Goal: Transaction & Acquisition: Purchase product/service

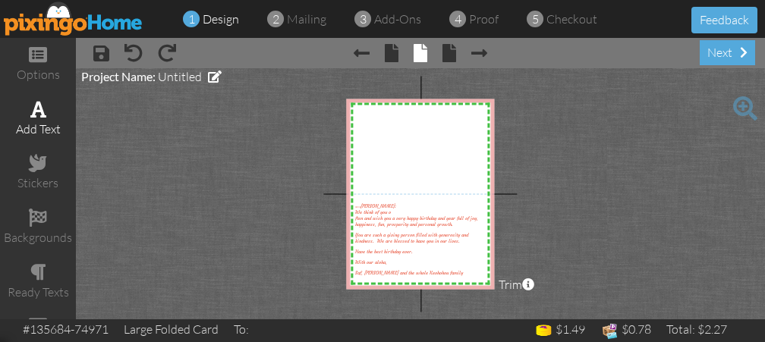
click at [41, 105] on span at bounding box center [38, 109] width 16 height 18
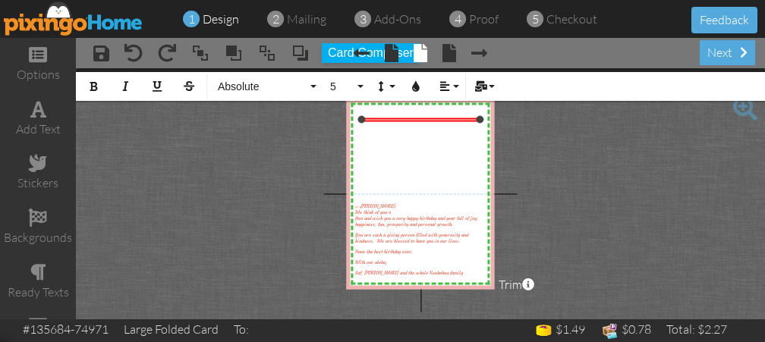
click at [447, 120] on div "​" at bounding box center [420, 119] width 118 height 3
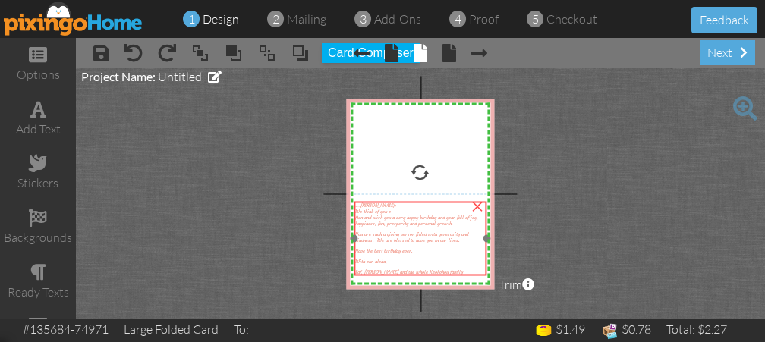
click at [385, 240] on span "You are such a giving person filled with generosity and kindness. We are blesse…" at bounding box center [411, 237] width 113 height 12
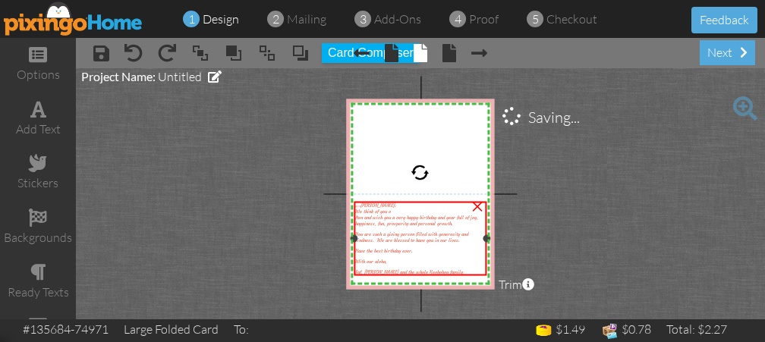
click at [379, 215] on span "ften and wish you a very happy birthday and year full of joy, happiness, fun, p…" at bounding box center [416, 221] width 123 height 12
click at [397, 228] on div at bounding box center [420, 229] width 130 height 5
click at [43, 101] on span at bounding box center [38, 109] width 16 height 18
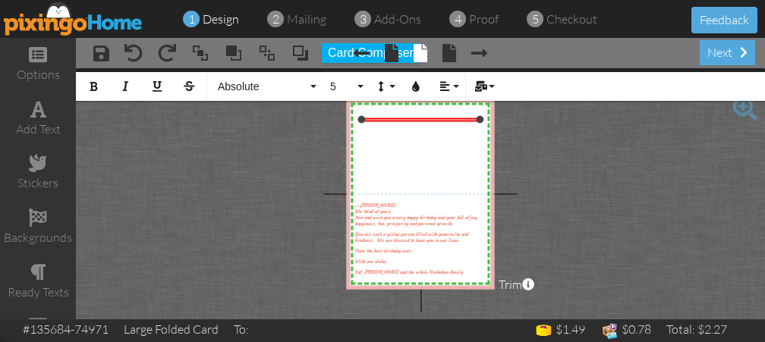
click at [468, 116] on div at bounding box center [420, 119] width 126 height 11
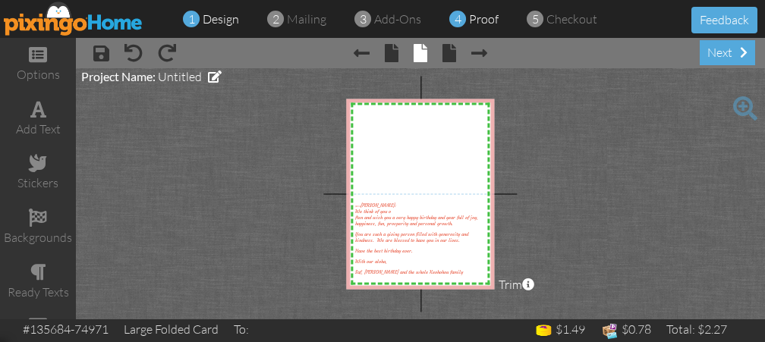
click at [473, 17] on span "proof" at bounding box center [484, 18] width 30 height 15
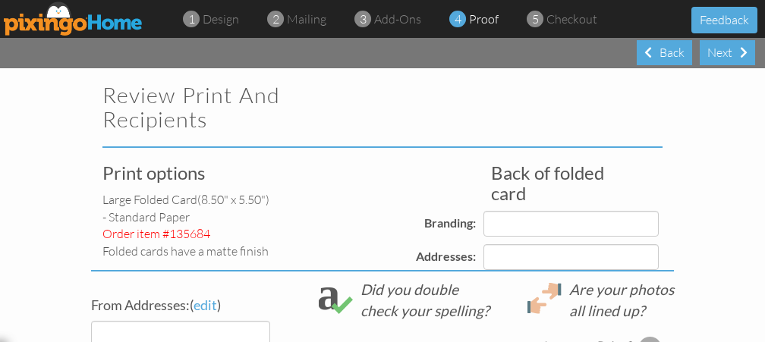
select select "object:1197"
select select "object:1203"
select select "object:1200"
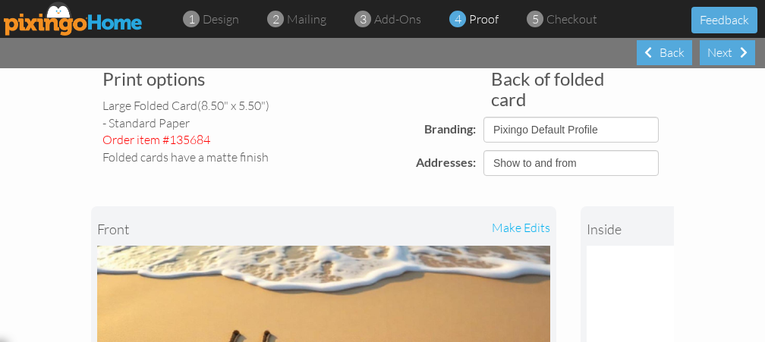
scroll to position [96, 0]
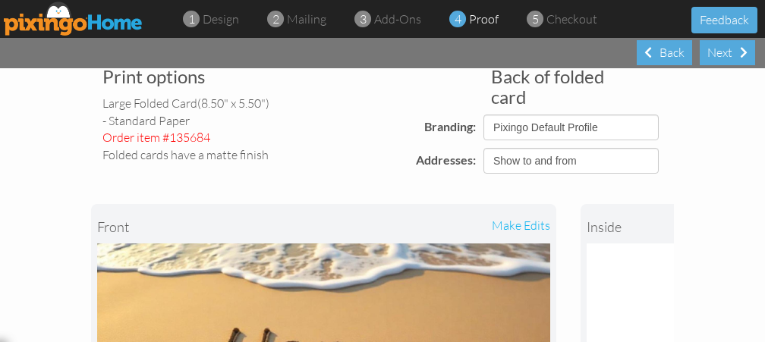
click at [603, 224] on div "inside" at bounding box center [642, 226] width 113 height 33
click at [600, 231] on div "inside" at bounding box center [642, 226] width 113 height 33
click at [526, 222] on div "make edits" at bounding box center [437, 226] width 227 height 33
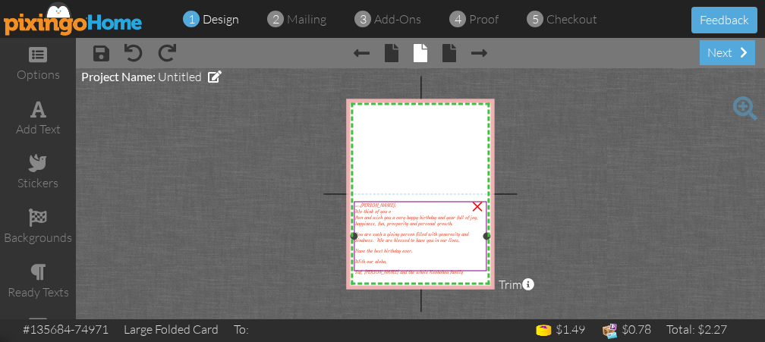
click at [425, 219] on span "ften and wish you a very happy birthday and year full of joy, happiness, fun, p…" at bounding box center [416, 221] width 123 height 12
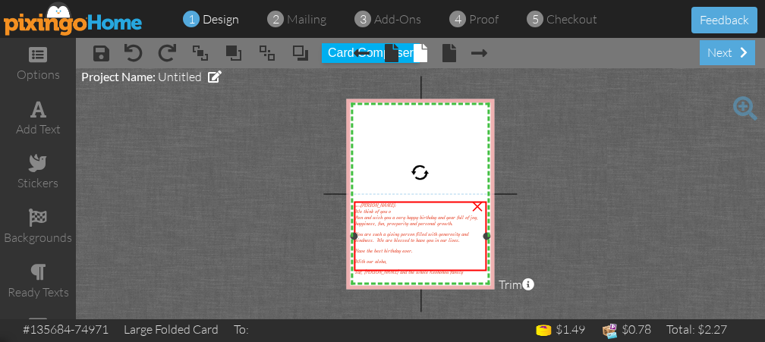
click at [423, 250] on div "Have the best birthday ever." at bounding box center [420, 251] width 130 height 6
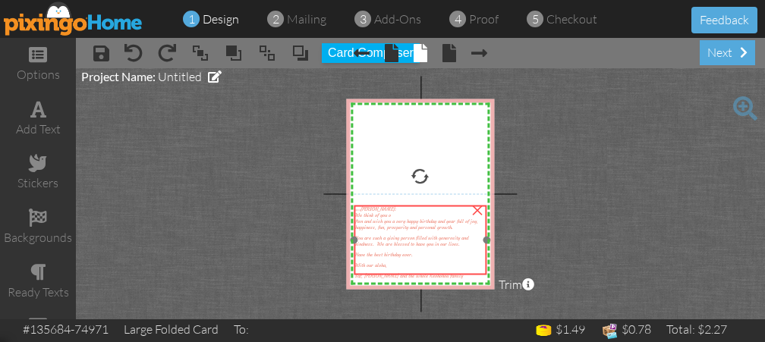
click at [473, 269] on div at bounding box center [420, 270] width 130 height 5
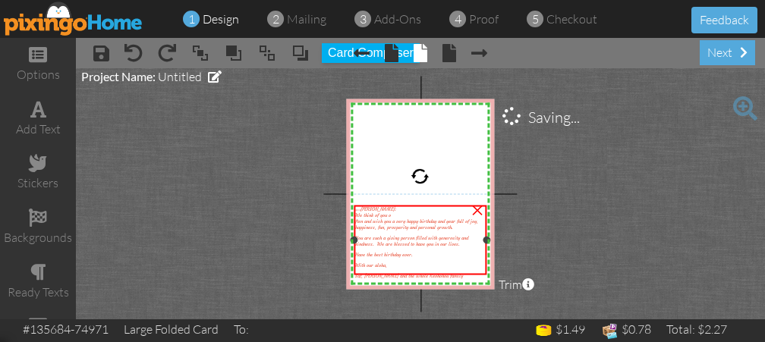
click at [476, 206] on div "×" at bounding box center [477, 208] width 24 height 24
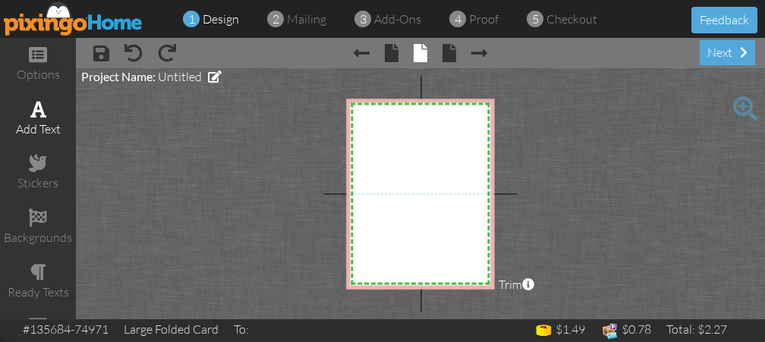
click at [41, 104] on span at bounding box center [38, 109] width 16 height 18
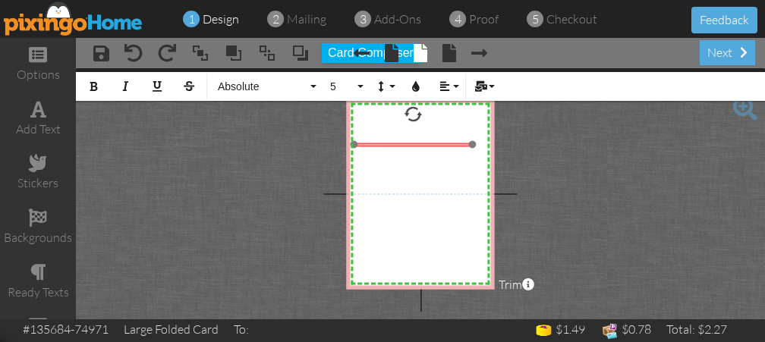
drag, startPoint x: 426, startPoint y: 203, endPoint x: 427, endPoint y: 140, distance: 63.0
click at [427, 143] on div "​ Enter your text ​" at bounding box center [412, 144] width 118 height 3
click at [427, 140] on div "Enter your text" at bounding box center [421, 141] width 118 height 3
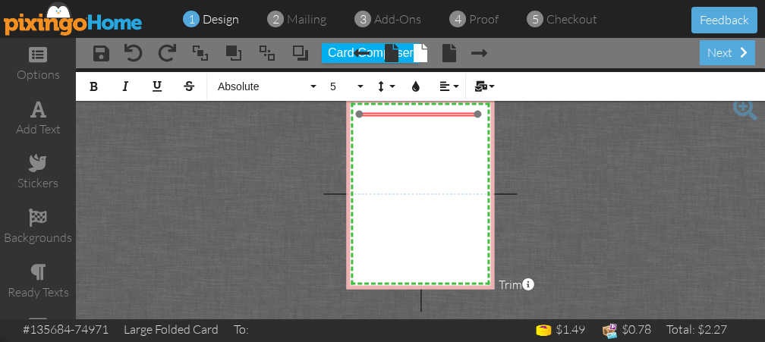
drag, startPoint x: 423, startPoint y: 145, endPoint x: 420, endPoint y: 117, distance: 28.2
click at [420, 117] on div at bounding box center [418, 113] width 126 height 11
click at [425, 118] on div at bounding box center [419, 116] width 126 height 11
click at [468, 118] on div at bounding box center [419, 116] width 126 height 11
drag, startPoint x: 357, startPoint y: 114, endPoint x: 359, endPoint y: 122, distance: 8.5
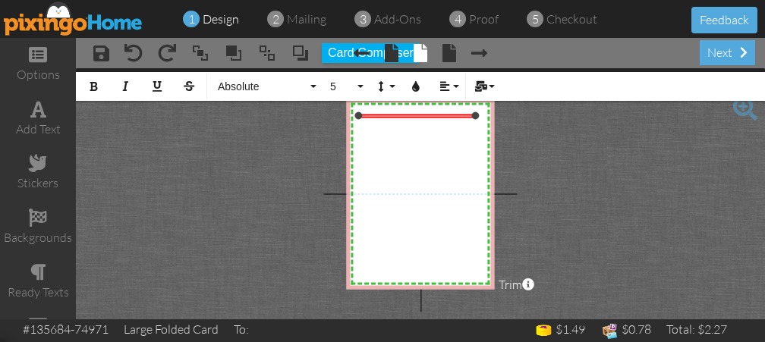
click at [359, 122] on div "X X X X X X X X X X X X X X X X X X X X X X X X X X X X X X X X X X X X X X X X…" at bounding box center [420, 194] width 148 height 190
click at [478, 114] on div at bounding box center [482, 116] width 8 height 8
click at [423, 116] on div at bounding box center [419, 111] width 131 height 11
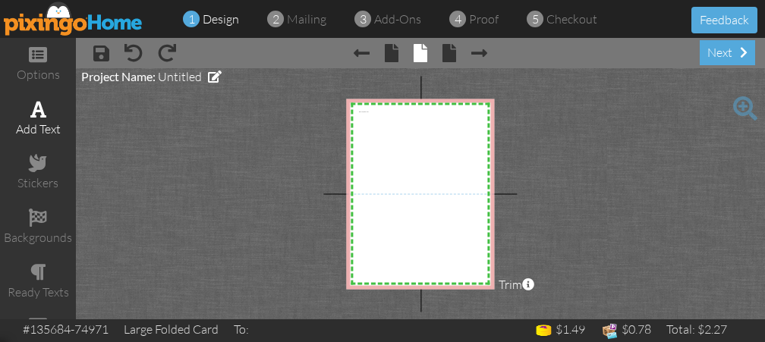
click at [33, 106] on span at bounding box center [38, 109] width 16 height 18
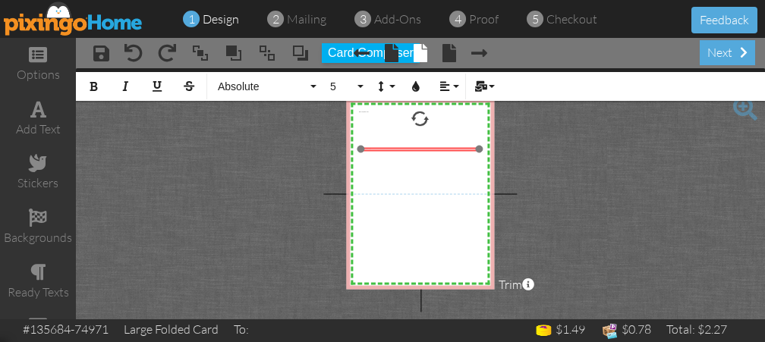
drag, startPoint x: 418, startPoint y: 207, endPoint x: 418, endPoint y: 151, distance: 56.1
click at [418, 151] on div at bounding box center [419, 148] width 126 height 11
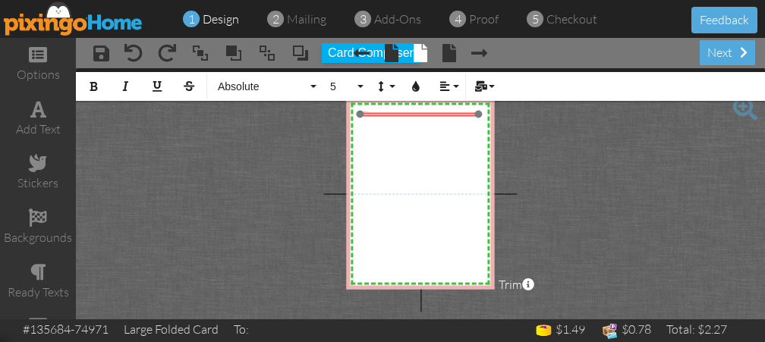
drag, startPoint x: 418, startPoint y: 151, endPoint x: 416, endPoint y: 116, distance: 34.9
click at [416, 116] on div at bounding box center [419, 113] width 126 height 11
drag, startPoint x: 477, startPoint y: 114, endPoint x: 485, endPoint y: 111, distance: 8.2
click at [485, 111] on div at bounding box center [486, 115] width 8 height 8
click at [354, 112] on div at bounding box center [357, 115] width 8 height 8
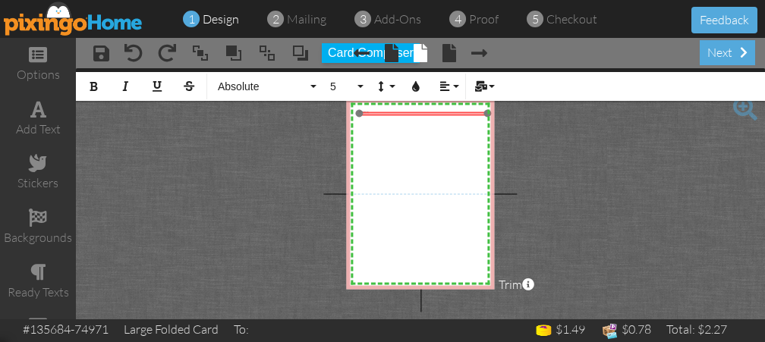
click at [433, 116] on div at bounding box center [423, 113] width 136 height 11
click at [431, 109] on div at bounding box center [420, 112] width 136 height 11
click at [415, 80] on button "Colors" at bounding box center [415, 86] width 29 height 29
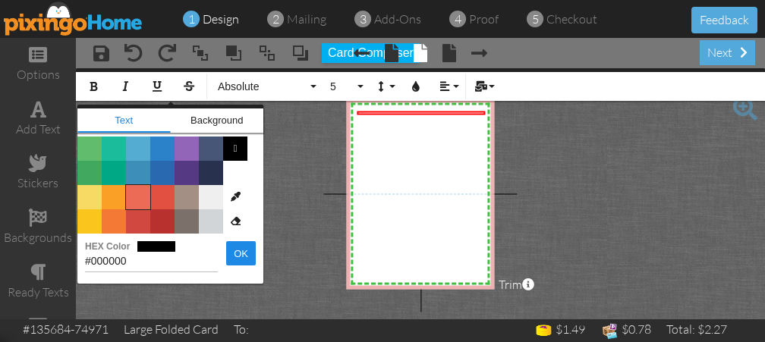
click at [141, 197] on span "Color #EB6B56" at bounding box center [138, 197] width 24 height 24
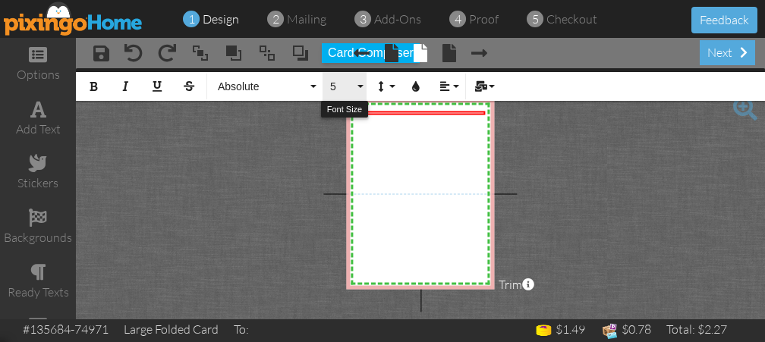
click at [355, 83] on button "5" at bounding box center [344, 86] width 44 height 29
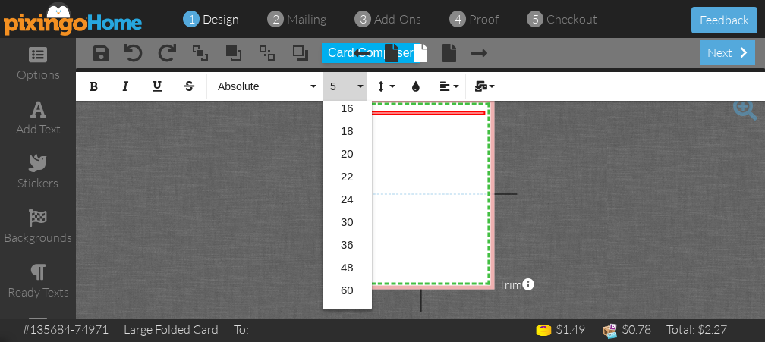
scroll to position [246, 0]
click at [351, 110] on link "20" at bounding box center [346, 116] width 49 height 23
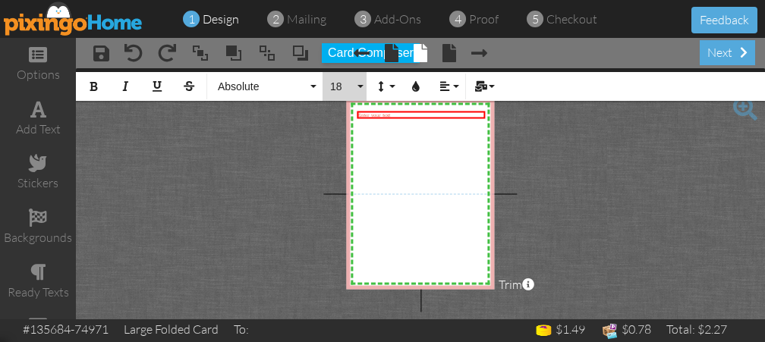
click at [358, 76] on button "18" at bounding box center [344, 86] width 44 height 29
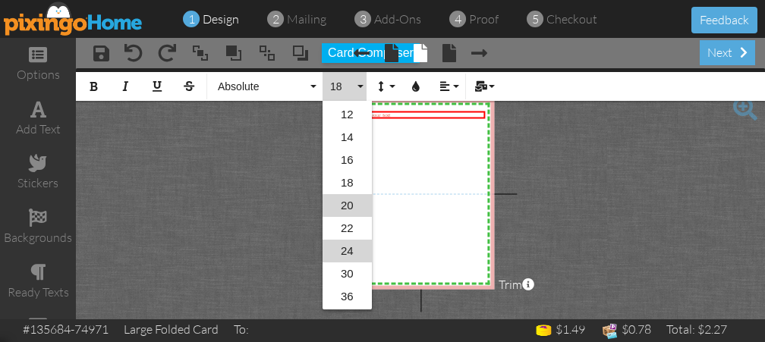
click at [343, 249] on link "24" at bounding box center [346, 251] width 49 height 23
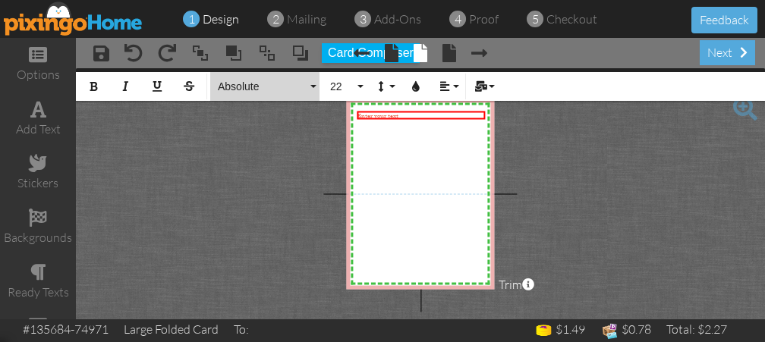
click at [311, 81] on button "Absolute" at bounding box center [264, 86] width 109 height 29
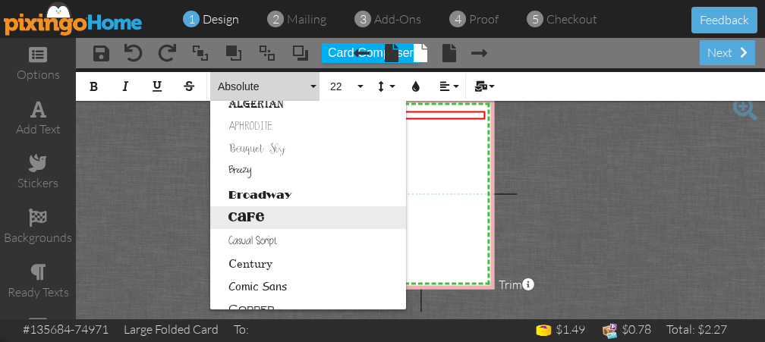
scroll to position [61, 0]
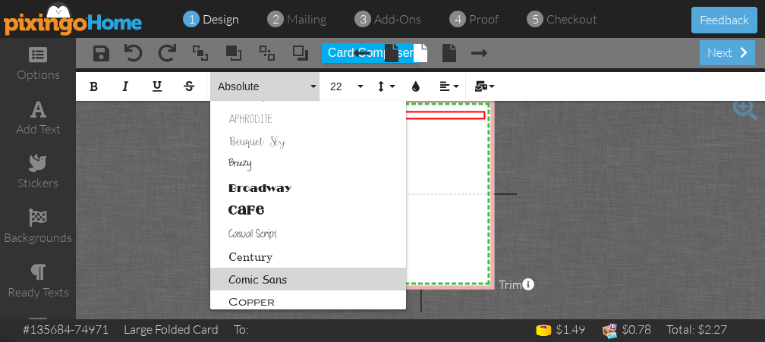
click at [281, 275] on link "Comic Sans" at bounding box center [308, 279] width 196 height 23
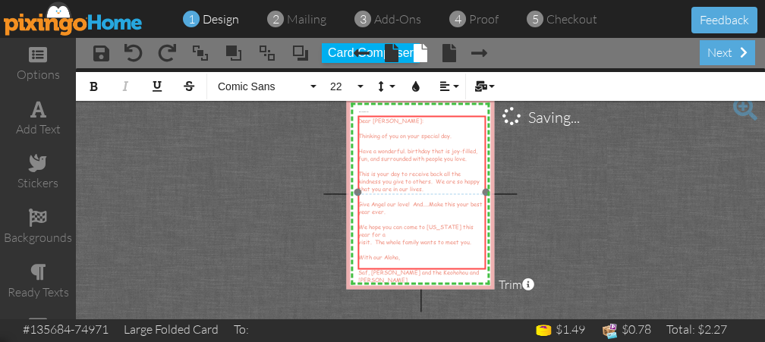
click at [413, 269] on div "Dear [PERSON_NAME]: ​ Thinking of you on your special day. ​ Have a wonderful. …" at bounding box center [421, 192] width 128 height 154
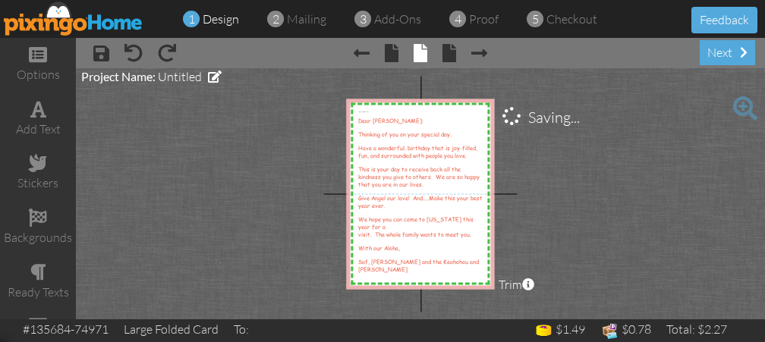
click at [540, 175] on project-studio-wrapper "X X X X X X X X X X X X X X X X X X X X X X X X X X X X X X X X X X X X X X X X…" at bounding box center [420, 193] width 689 height 251
click at [717, 49] on div "next" at bounding box center [726, 52] width 55 height 25
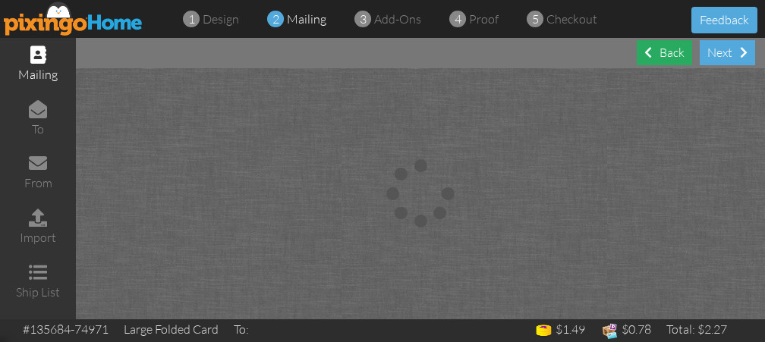
click at [659, 52] on div "Back" at bounding box center [663, 52] width 55 height 25
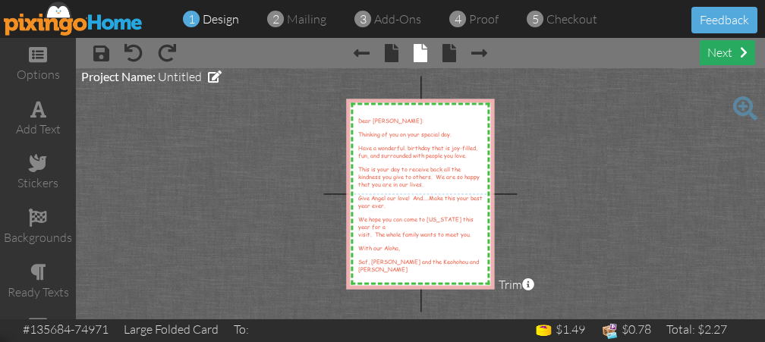
click at [737, 49] on div "next" at bounding box center [726, 52] width 55 height 25
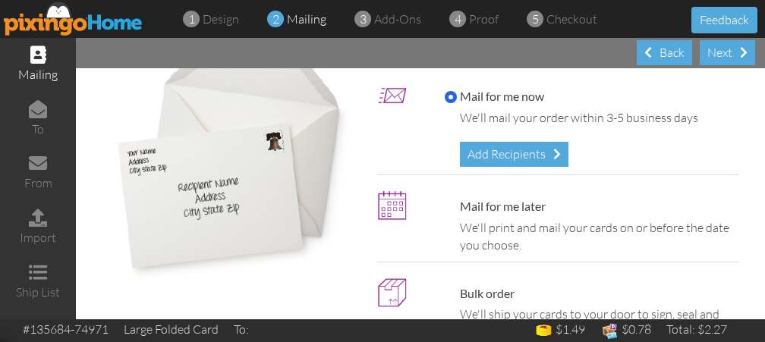
scroll to position [94, 0]
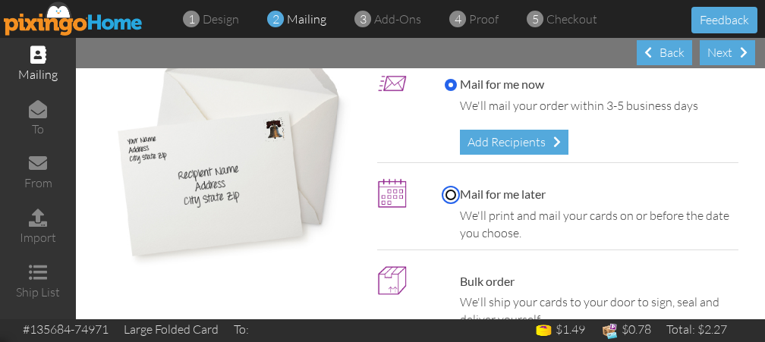
click at [447, 191] on input "Mail for me later" at bounding box center [450, 195] width 12 height 12
radio input "true"
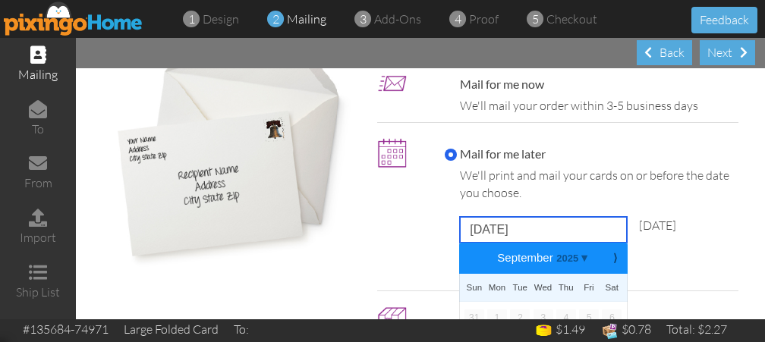
click at [538, 224] on input "[DATE]" at bounding box center [543, 230] width 167 height 26
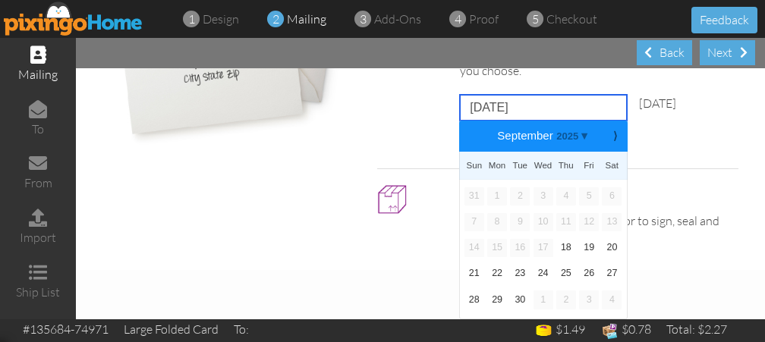
scroll to position [217, 0]
click at [542, 273] on link "24" at bounding box center [543, 274] width 20 height 18
type input "[DATE]"
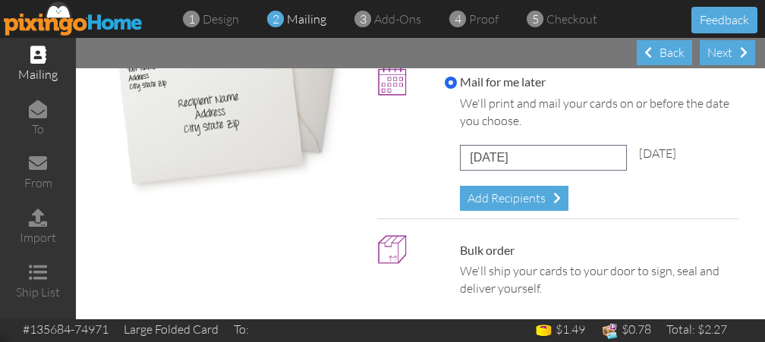
scroll to position [176, 0]
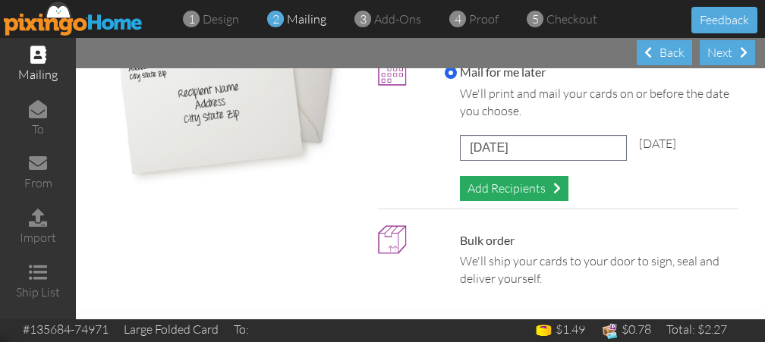
click at [536, 181] on div "Add Recipients" at bounding box center [514, 188] width 108 height 25
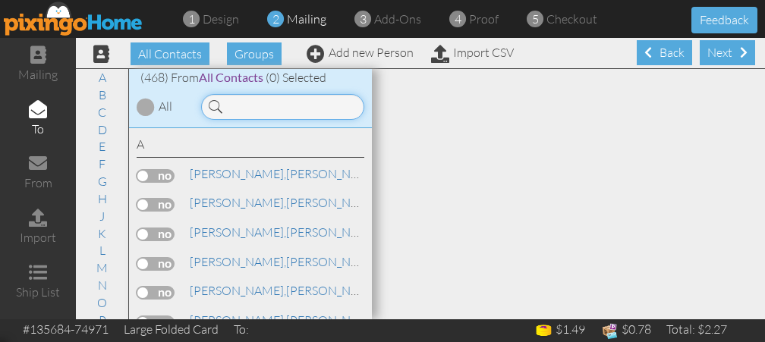
click at [244, 100] on input at bounding box center [282, 107] width 163 height 26
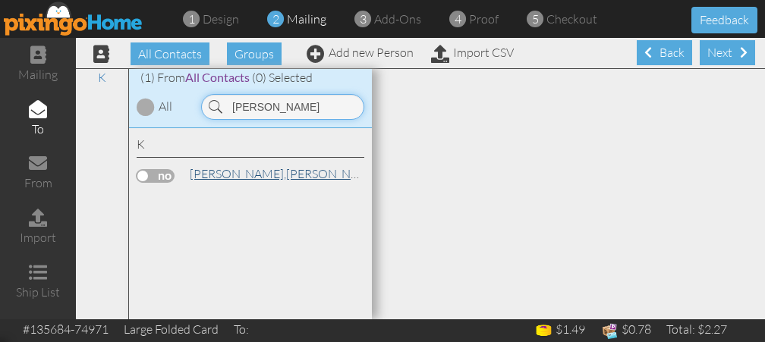
type input "[PERSON_NAME]"
click at [205, 169] on span "[PERSON_NAME]," at bounding box center [238, 173] width 96 height 15
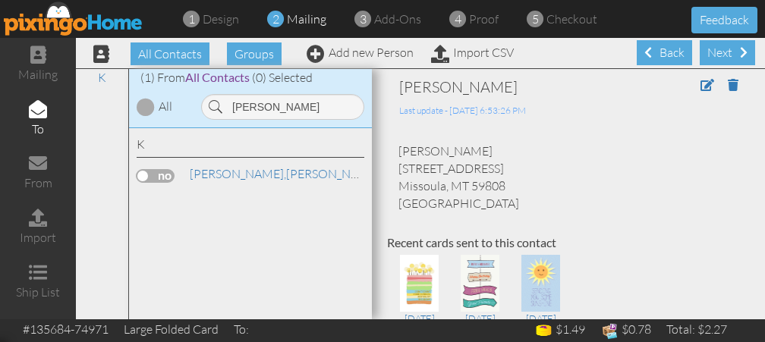
click at [137, 169] on div at bounding box center [156, 176] width 38 height 14
click at [143, 172] on label at bounding box center [156, 176] width 38 height 14
click at [0, 0] on input "checkbox" at bounding box center [0, 0] width 0 height 0
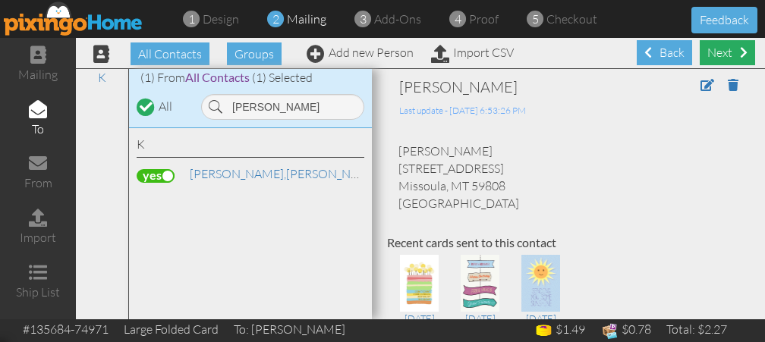
click at [721, 50] on div "Next" at bounding box center [726, 52] width 55 height 25
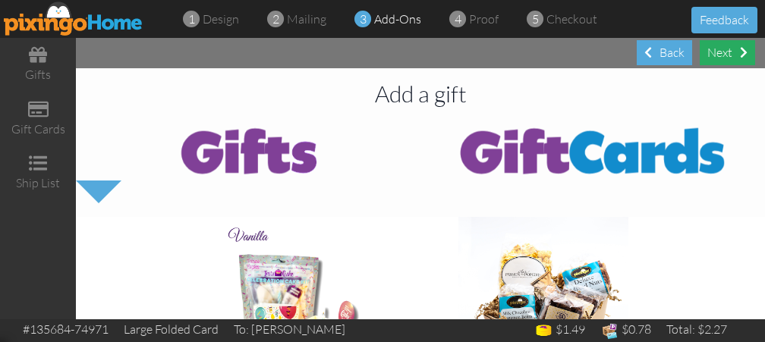
click at [720, 49] on div "Next" at bounding box center [726, 52] width 55 height 25
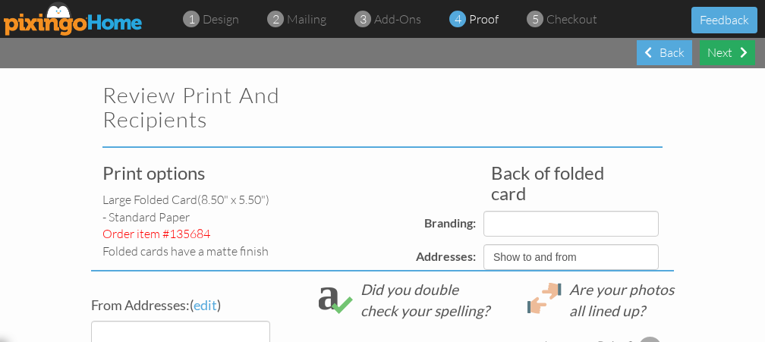
select select "object:3361"
select select "object:3358"
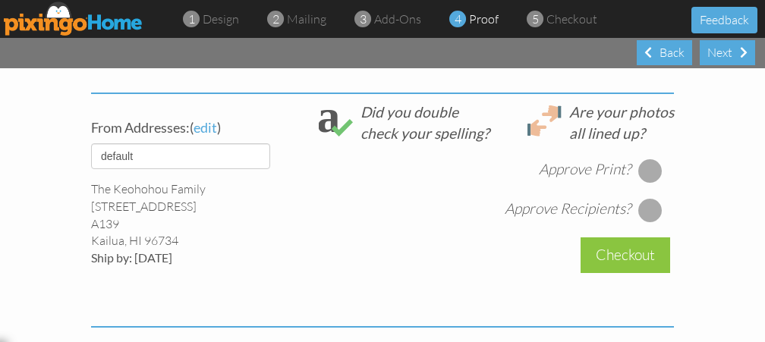
scroll to position [569, 0]
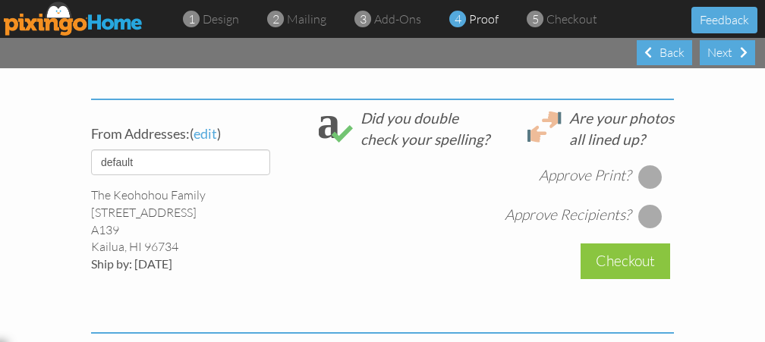
click at [651, 174] on div at bounding box center [650, 177] width 24 height 24
click at [647, 215] on div at bounding box center [650, 216] width 24 height 24
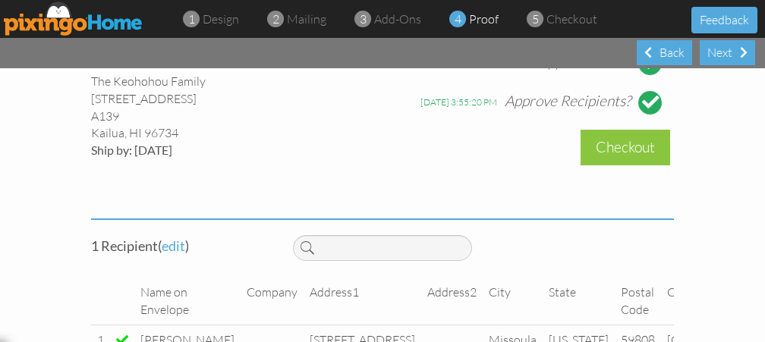
scroll to position [670, 0]
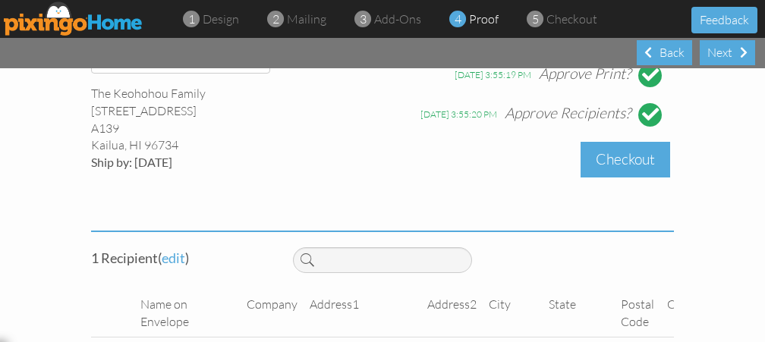
click at [626, 161] on div "Checkout" at bounding box center [624, 160] width 89 height 36
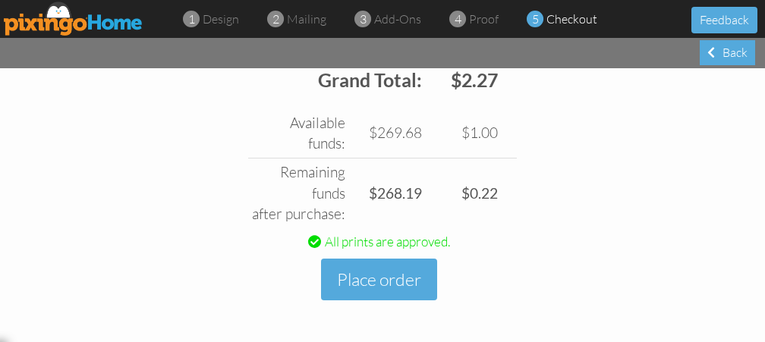
scroll to position [683, 0]
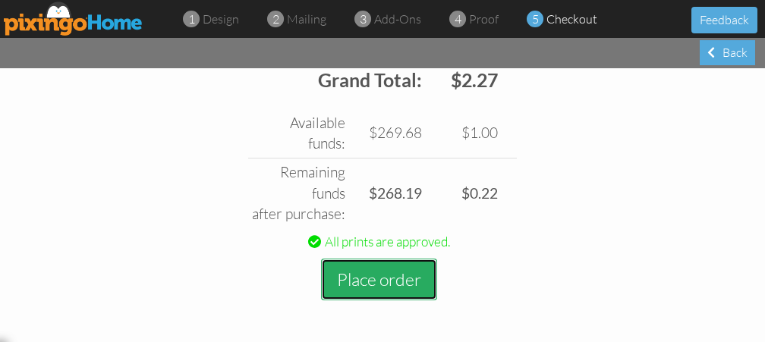
click at [380, 271] on button "Place order" at bounding box center [379, 280] width 116 height 42
